Goal: Information Seeking & Learning: Check status

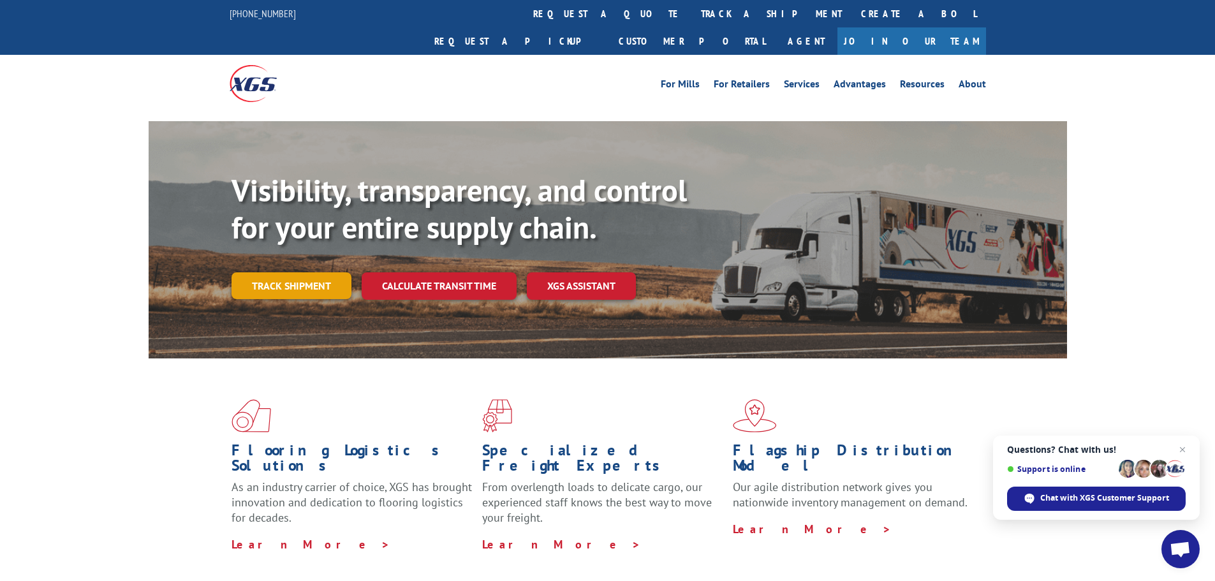
click at [324, 272] on link "Track shipment" at bounding box center [291, 285] width 120 height 27
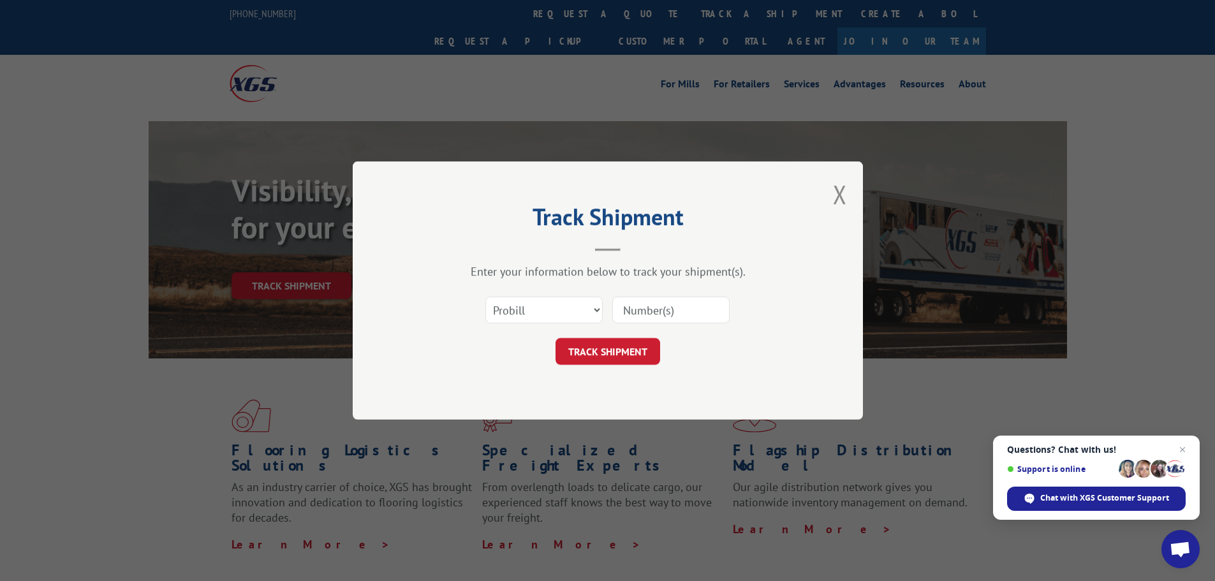
click at [655, 314] on input at bounding box center [670, 309] width 117 height 27
type input "17672396"
click at [611, 348] on button "TRACK SHIPMENT" at bounding box center [607, 351] width 105 height 27
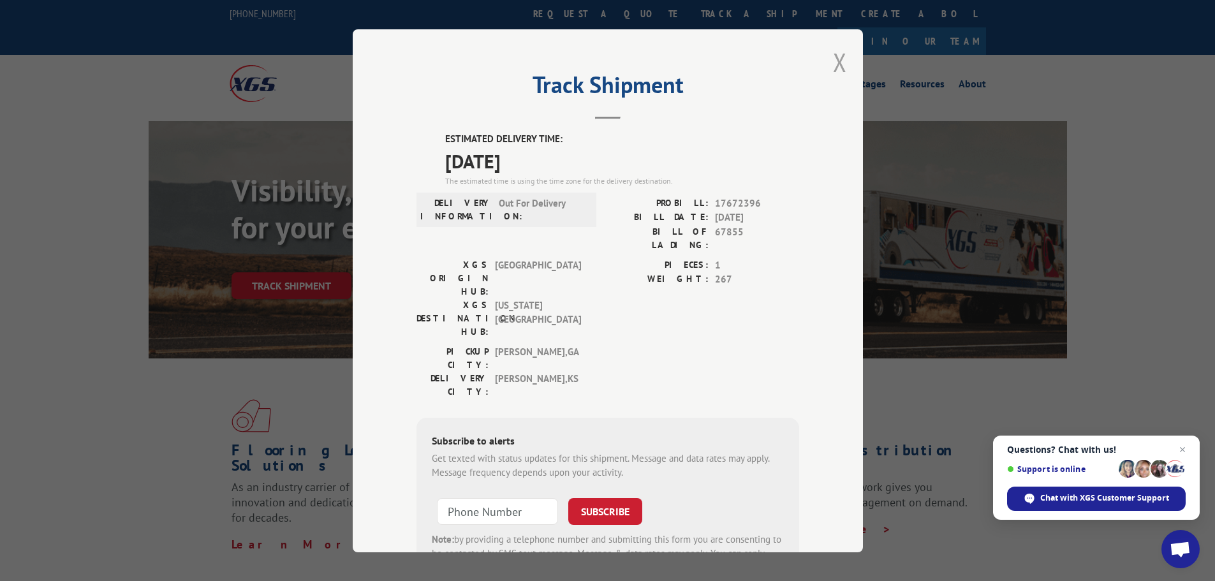
click at [833, 59] on button "Close modal" at bounding box center [840, 62] width 14 height 34
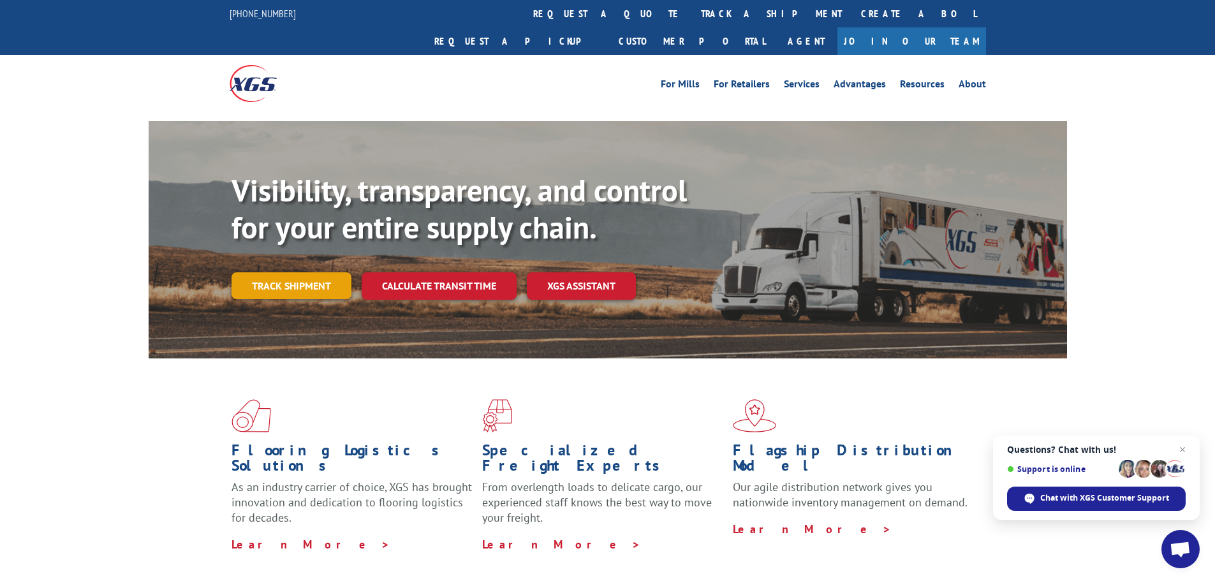
click at [252, 272] on link "Track shipment" at bounding box center [291, 285] width 120 height 27
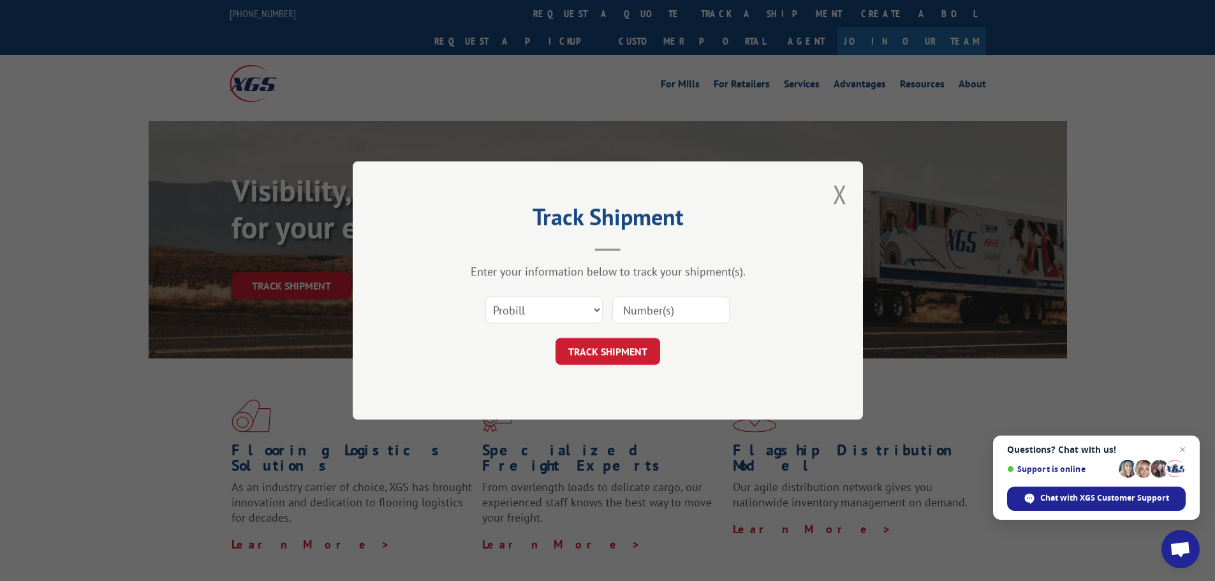
click at [630, 302] on input at bounding box center [670, 309] width 117 height 27
type input "17672396"
click at [648, 353] on button "TRACK SHIPMENT" at bounding box center [607, 351] width 105 height 27
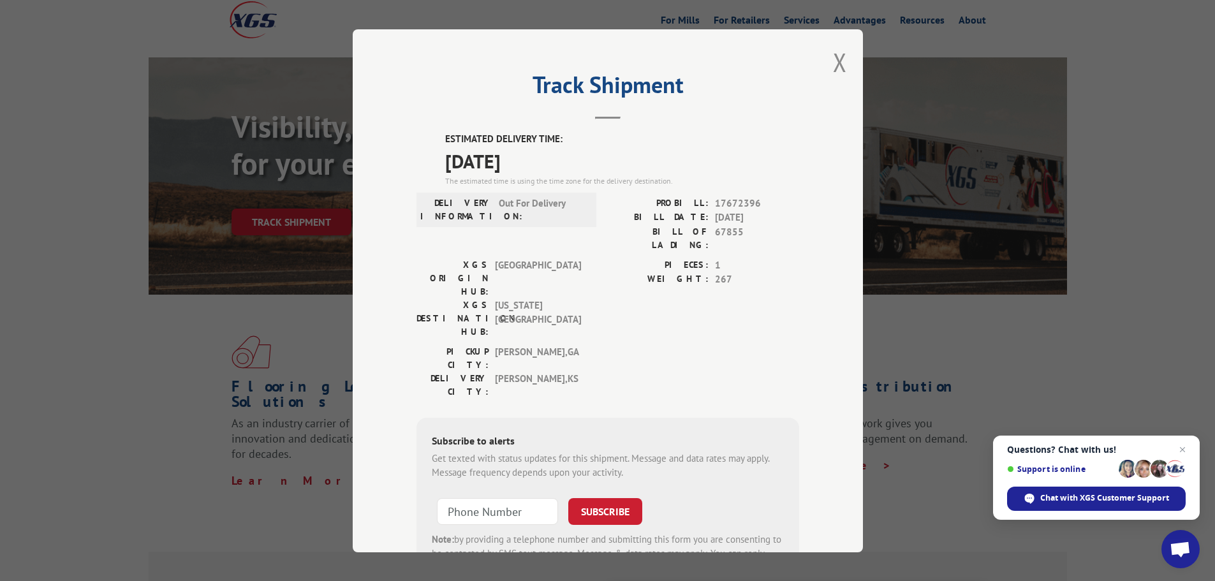
click at [843, 66] on div "Track Shipment ESTIMATED DELIVERY TIME: [DATE] The estimated time is using the …" at bounding box center [608, 290] width 510 height 523
click at [833, 65] on button "Close modal" at bounding box center [840, 62] width 14 height 34
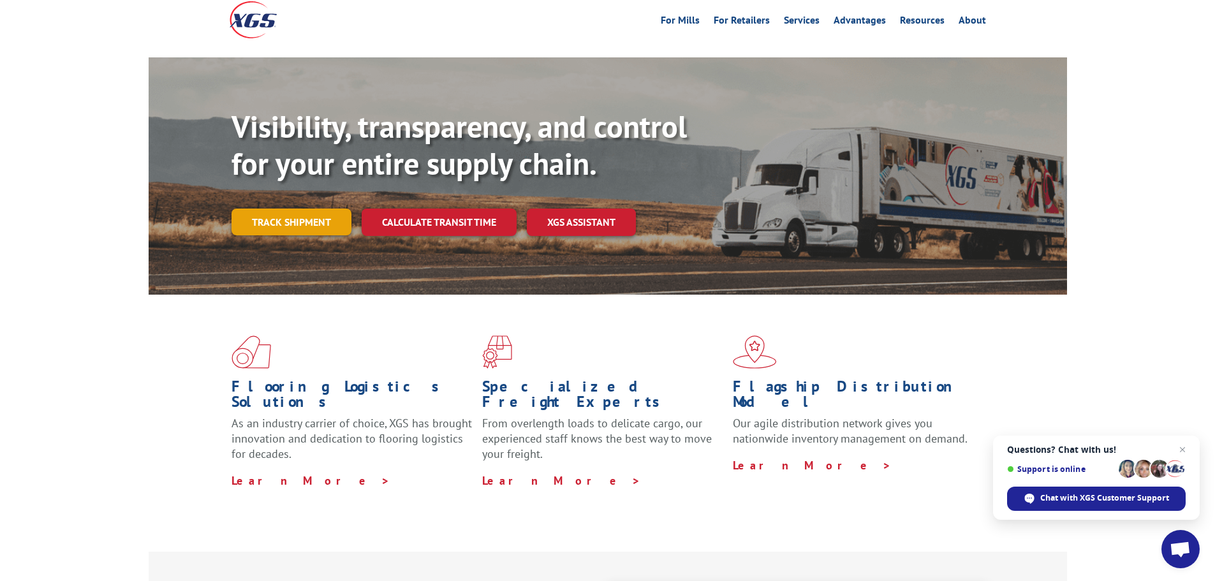
click at [311, 208] on link "Track shipment" at bounding box center [291, 221] width 120 height 27
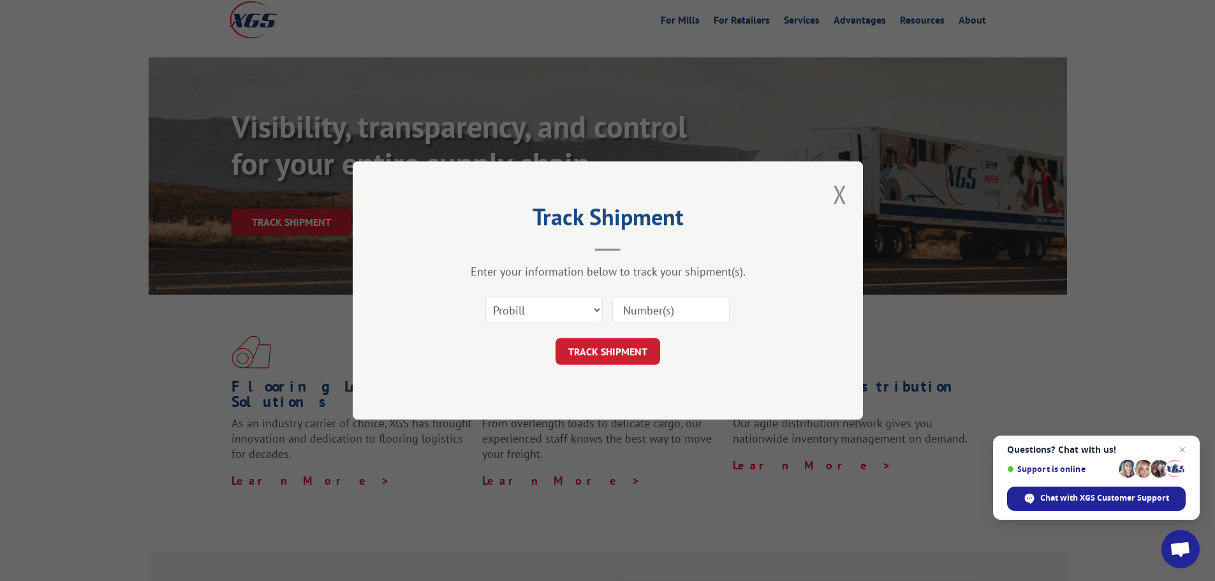
click at [698, 307] on input at bounding box center [670, 309] width 117 height 27
type input "17672396"
click at [634, 349] on button "TRACK SHIPMENT" at bounding box center [607, 351] width 105 height 27
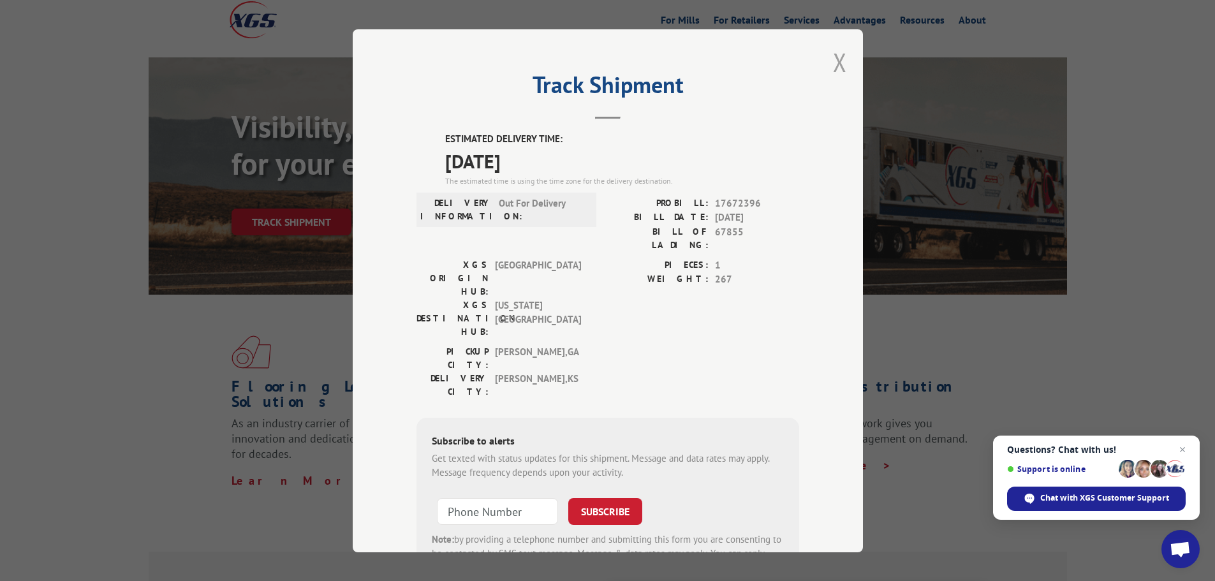
click at [835, 54] on button "Close modal" at bounding box center [840, 62] width 14 height 34
